Goal: Navigation & Orientation: Find specific page/section

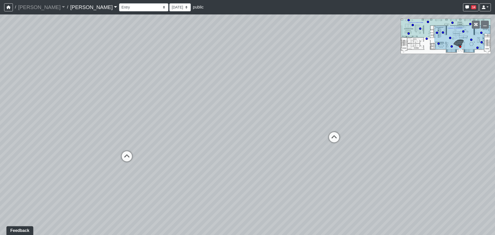
drag, startPoint x: 161, startPoint y: 170, endPoint x: 338, endPoint y: 140, distance: 179.9
click at [340, 140] on div "Loading... Banquettes Loading... Main Room 1 Loading... Fireplace Loading... Ma…" at bounding box center [247, 124] width 495 height 220
drag, startPoint x: 104, startPoint y: 144, endPoint x: 234, endPoint y: 144, distance: 130.4
click at [234, 144] on div "Loading... Banquettes Loading... Main Room 1 Loading... Fireplace Loading... Ma…" at bounding box center [247, 124] width 495 height 220
click at [205, 154] on icon at bounding box center [208, 149] width 15 height 15
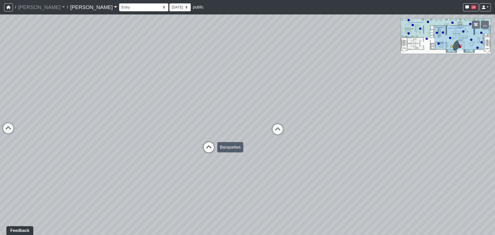
select select "2LHstuqirpBu6h2nGPpGmo"
drag, startPoint x: 309, startPoint y: 115, endPoint x: 91, endPoint y: 155, distance: 222.2
click at [91, 155] on div "Loading... Banquettes Loading... Main Room 1 Loading... Fireplace Loading... Ma…" at bounding box center [247, 124] width 495 height 220
drag, startPoint x: 275, startPoint y: 140, endPoint x: 87, endPoint y: 121, distance: 189.0
click at [87, 121] on div "Loading... Banquettes Loading... Main Room 1 Loading... Fireplace Loading... Ma…" at bounding box center [247, 124] width 495 height 220
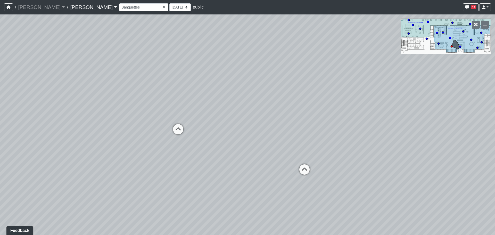
drag, startPoint x: 285, startPoint y: 123, endPoint x: 187, endPoint y: 121, distance: 98.2
click at [187, 121] on div "Loading... Banquettes Loading... Main Room 1 Loading... Fireplace Loading... Ma…" at bounding box center [247, 124] width 495 height 220
drag, startPoint x: 207, startPoint y: 129, endPoint x: 282, endPoint y: 129, distance: 74.2
click at [282, 129] on div "Loading... Banquettes Loading... Main Room 1 Loading... Fireplace Loading... Ma…" at bounding box center [247, 124] width 495 height 220
drag, startPoint x: 226, startPoint y: 118, endPoint x: 118, endPoint y: 100, distance: 109.7
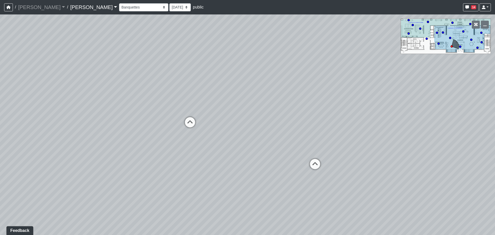
click at [118, 100] on div "Loading... Banquettes Loading... Main Room 1 Loading... Fireplace Loading... Ma…" at bounding box center [247, 124] width 495 height 220
